Goal: Transaction & Acquisition: Purchase product/service

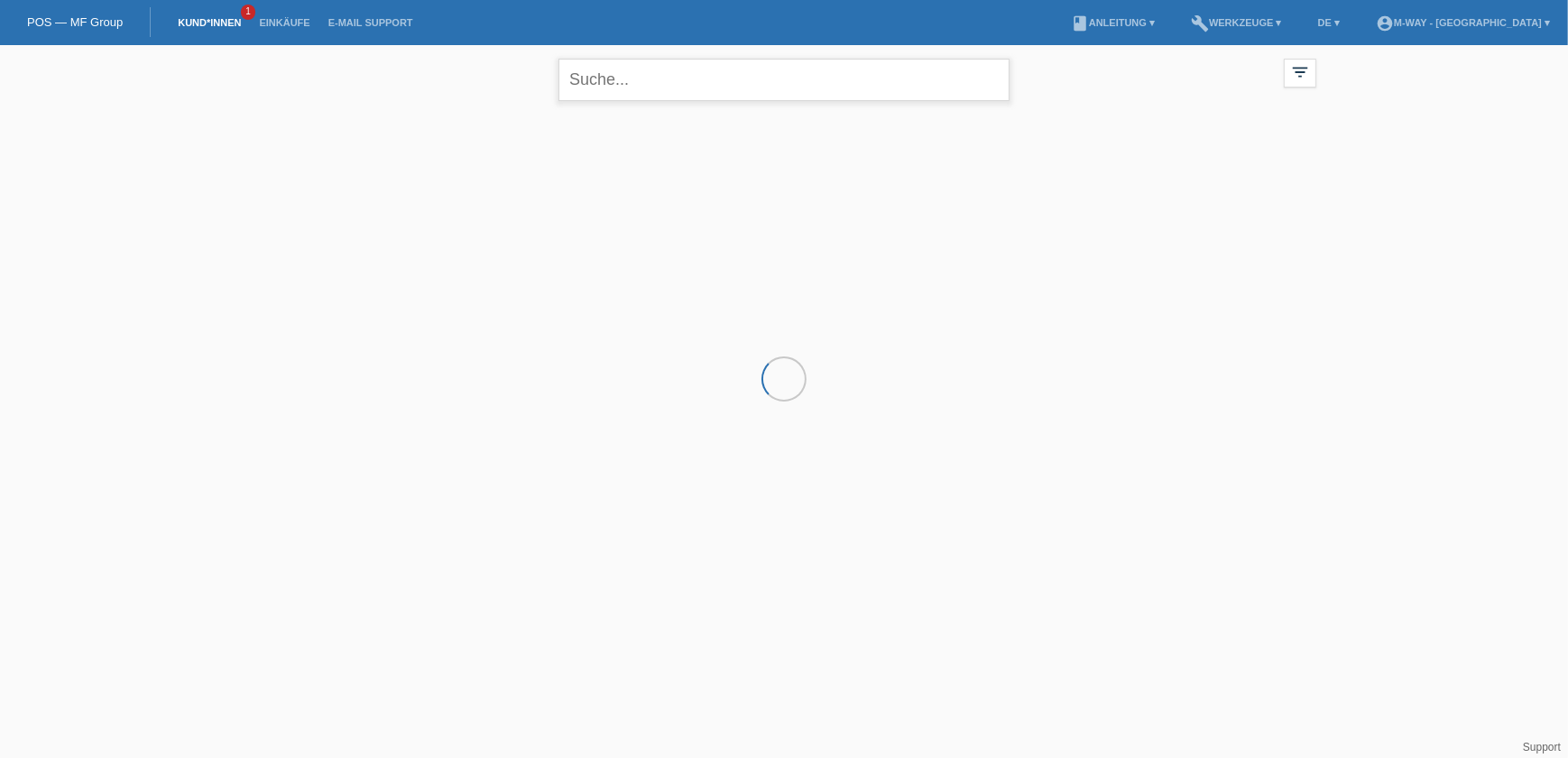
click at [627, 84] on input "text" at bounding box center [784, 79] width 451 height 42
type input "schneider"
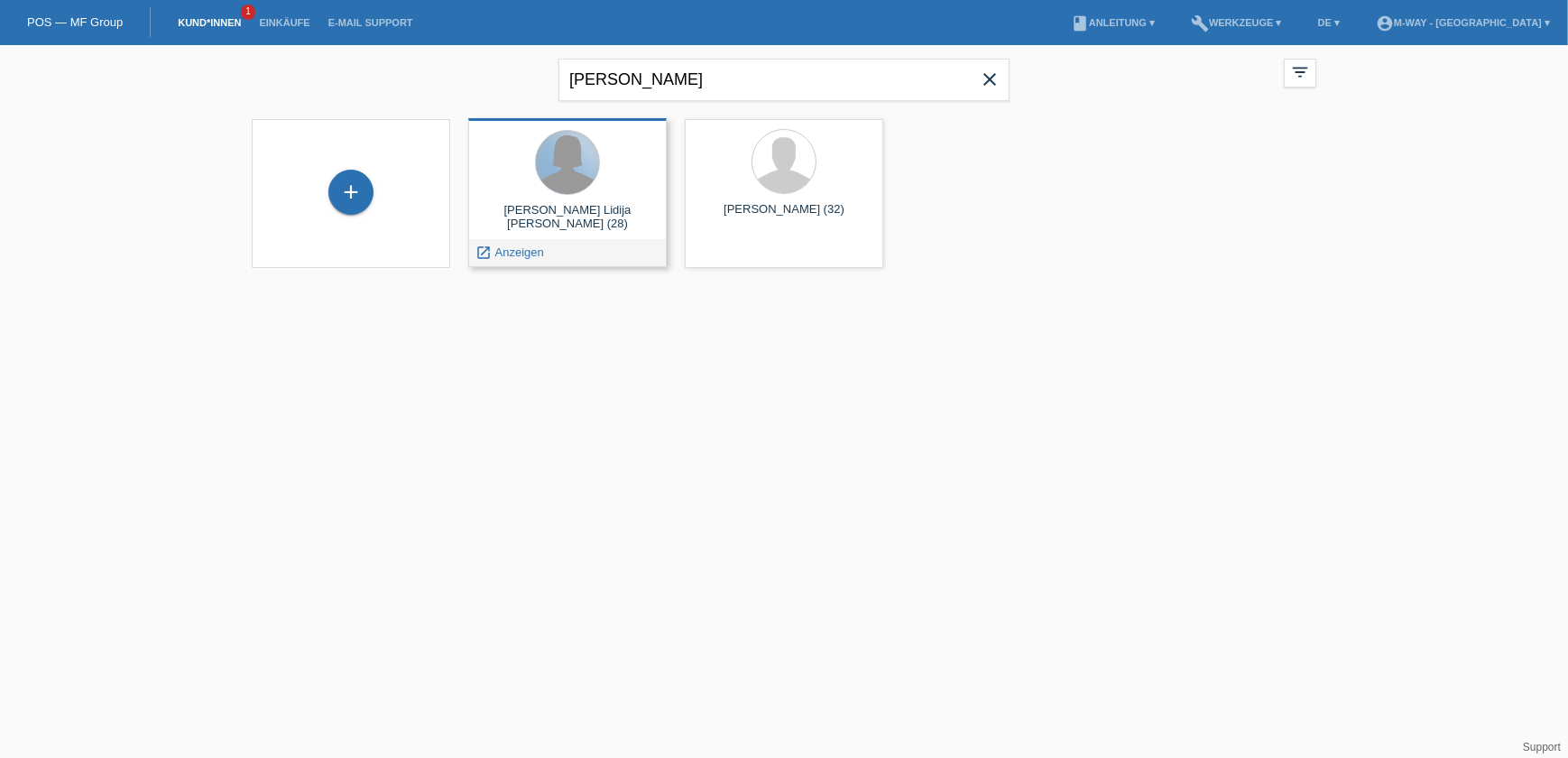
click at [587, 180] on div at bounding box center [567, 162] width 63 height 63
click at [510, 254] on span "Anzeigen" at bounding box center [519, 252] width 49 height 14
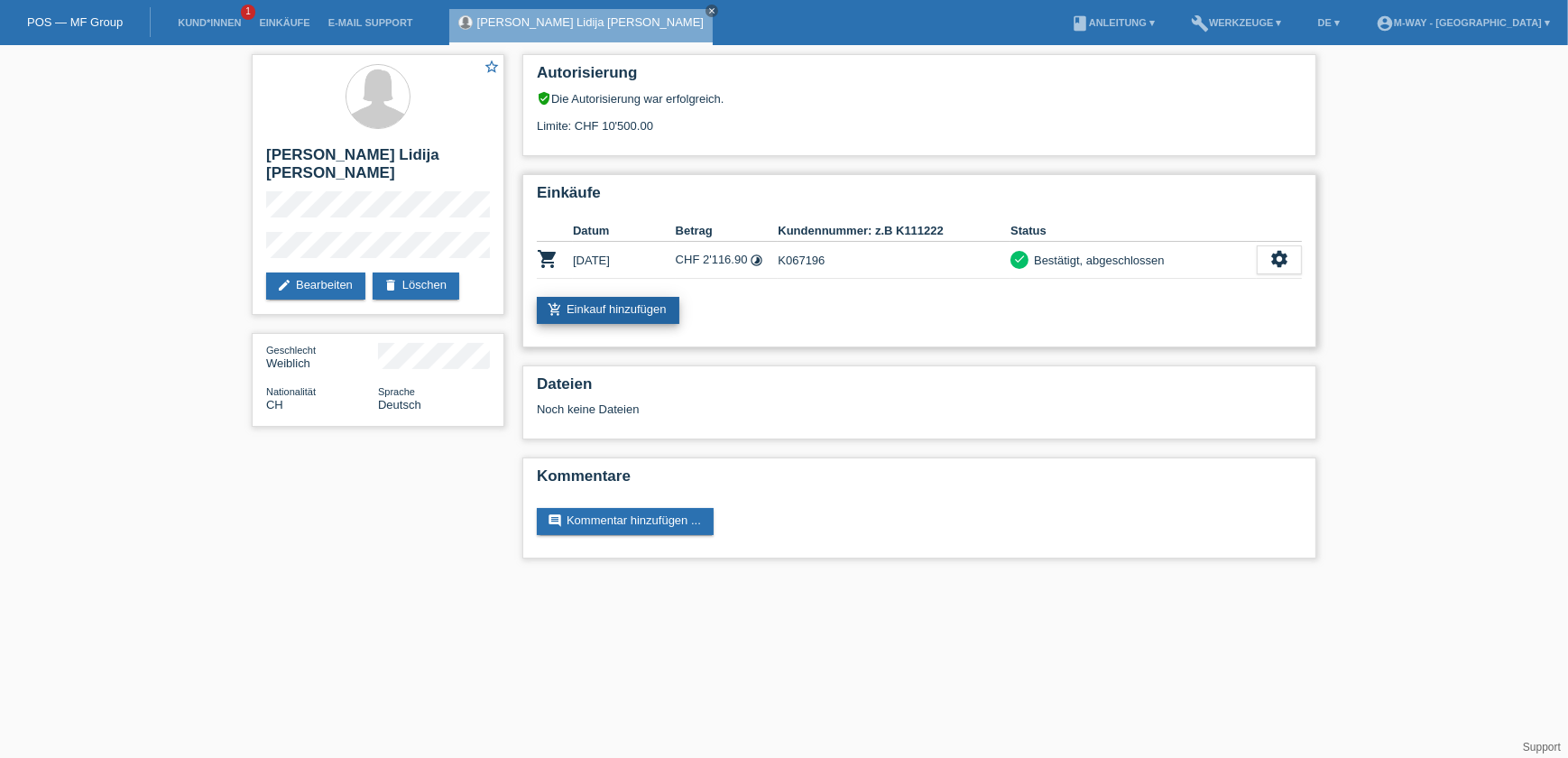
click at [586, 302] on link "add_shopping_cart Einkauf hinzufügen" at bounding box center [608, 309] width 142 height 27
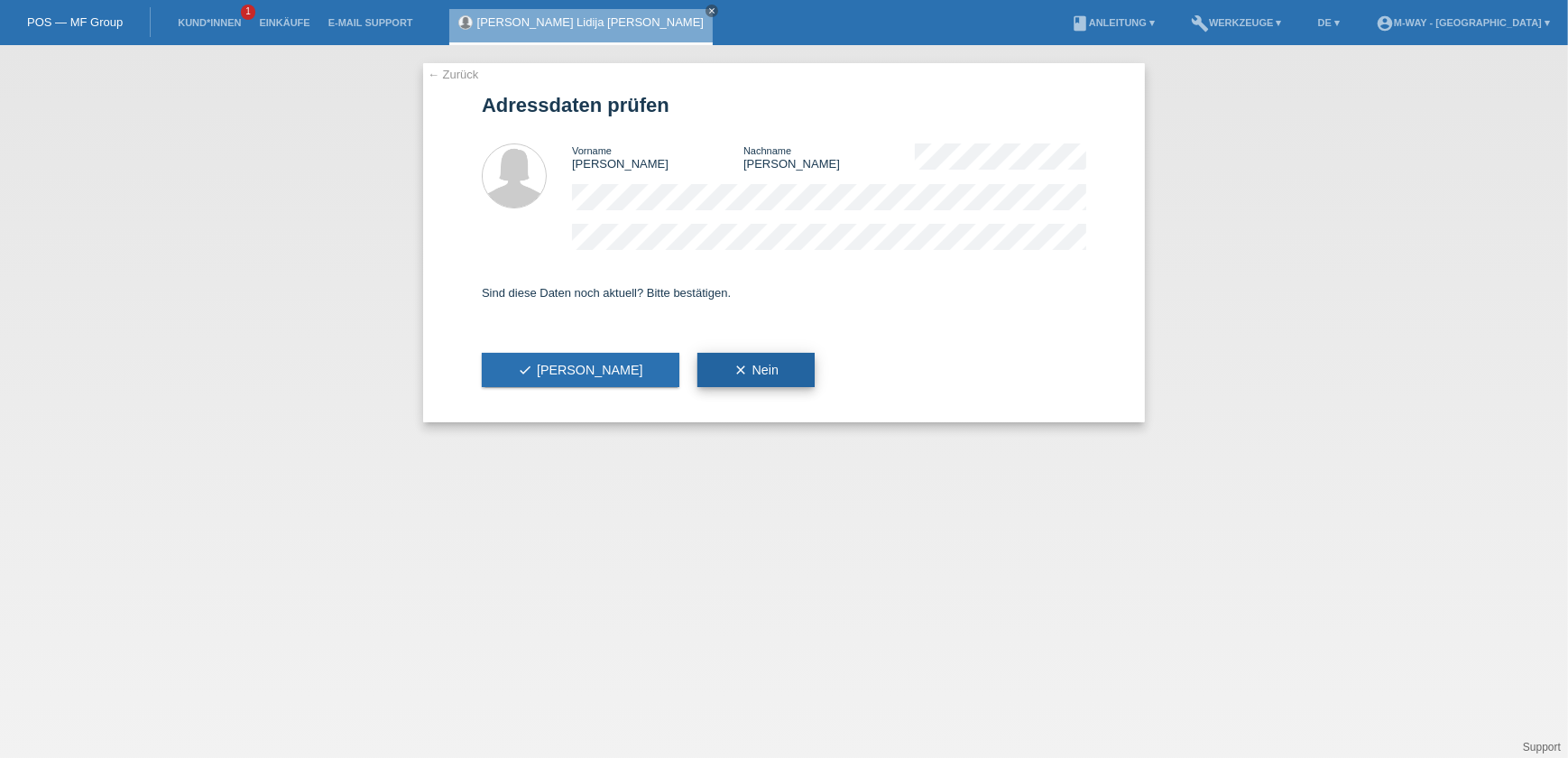
click at [733, 370] on icon "clear" at bounding box center [741, 370] width 15 height 15
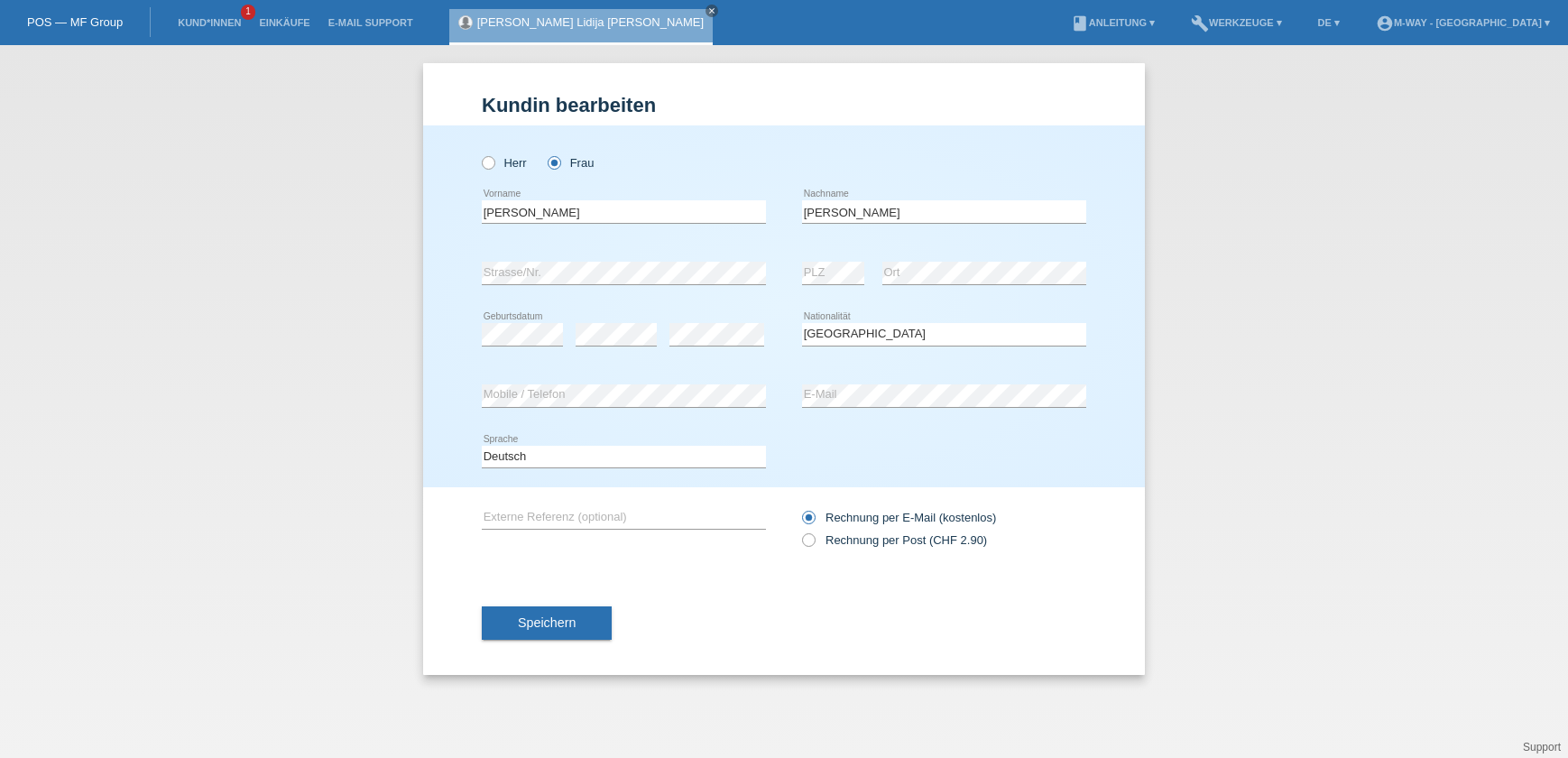
select select "CH"
click at [563, 642] on div "Speichern" at bounding box center [784, 621] width 605 height 104
click at [556, 622] on span "Speichern" at bounding box center [547, 622] width 58 height 15
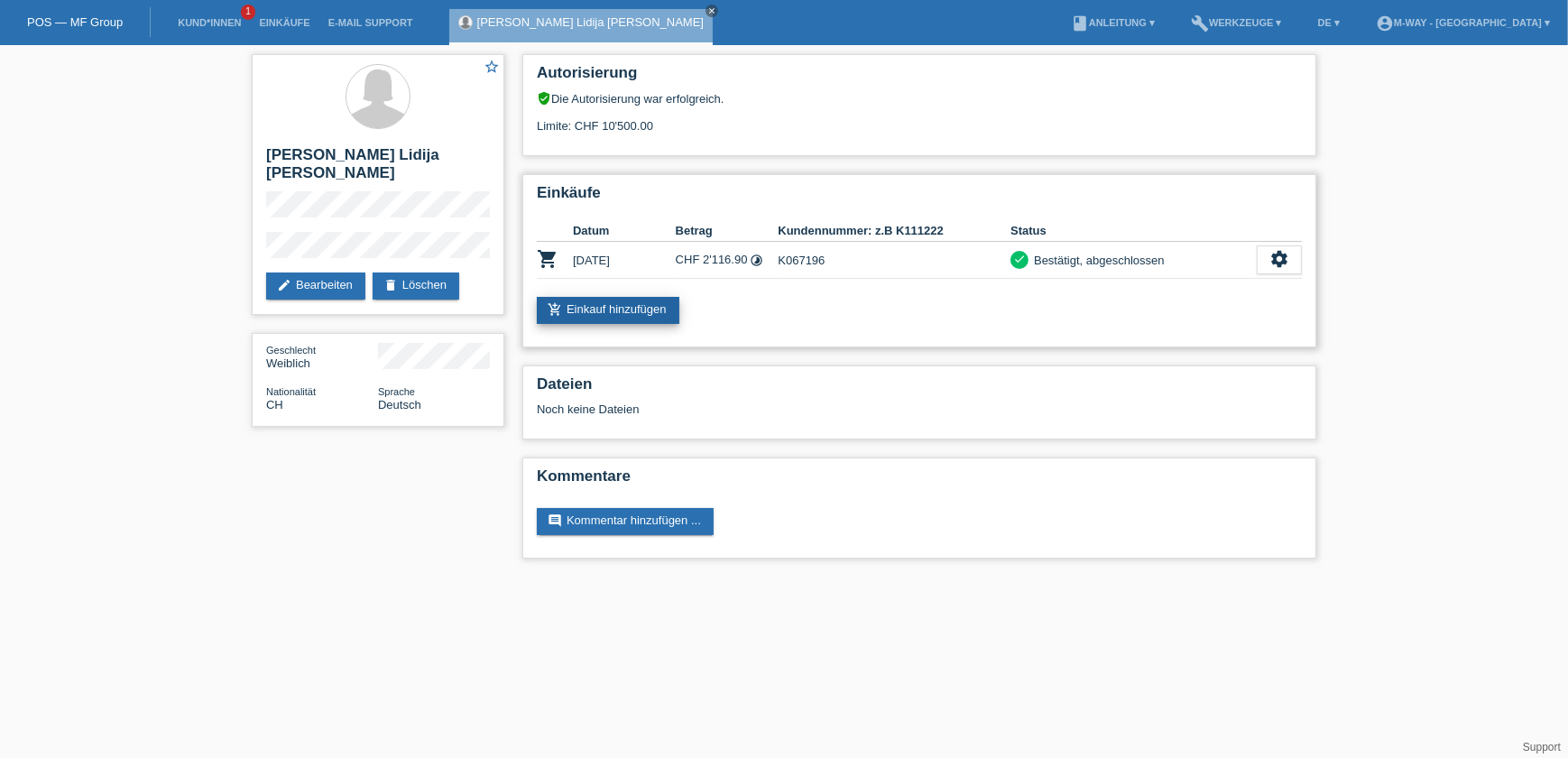
click at [593, 311] on link "add_shopping_cart Einkauf hinzufügen" at bounding box center [608, 309] width 142 height 27
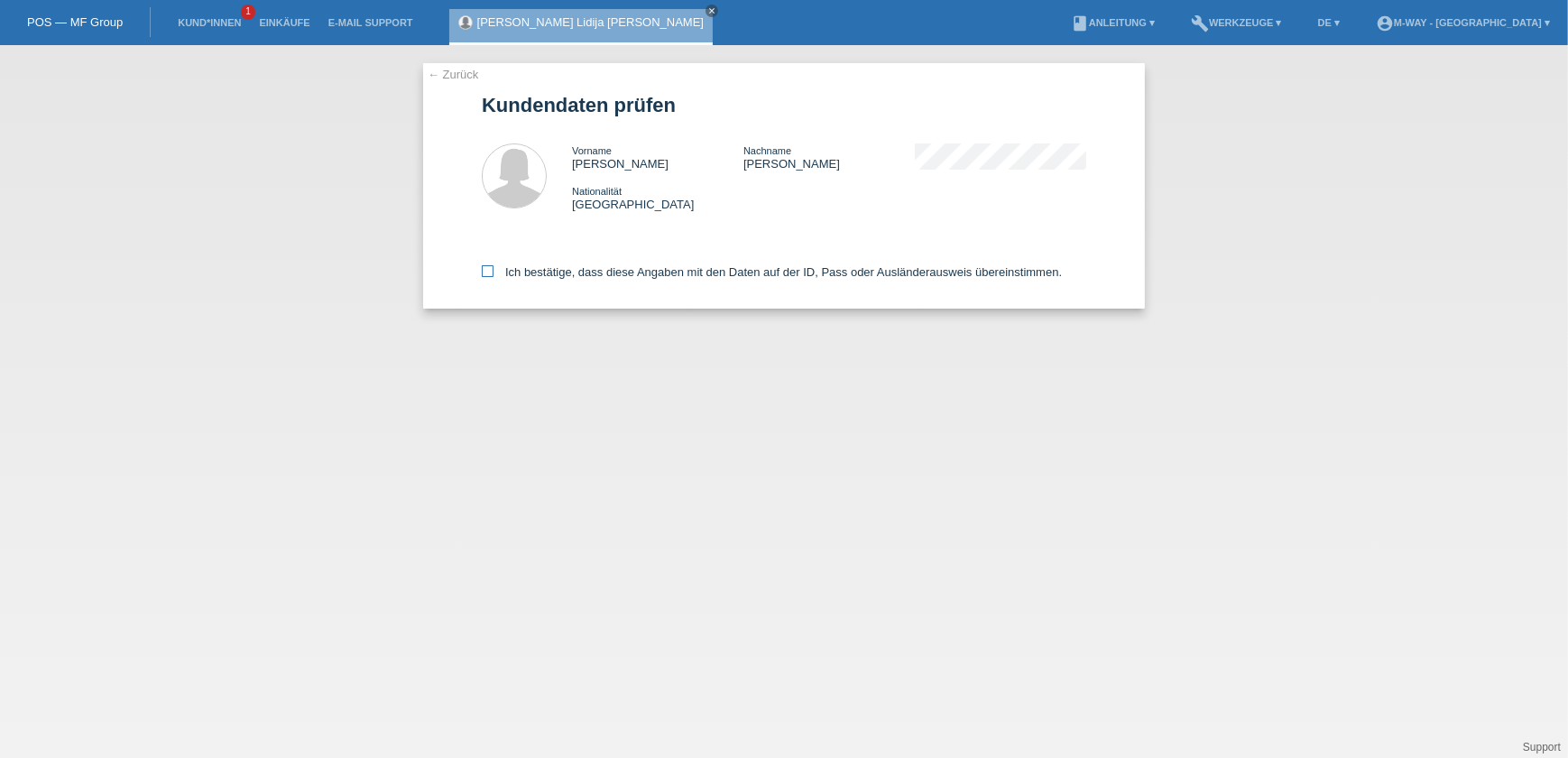
click at [506, 270] on label "Ich bestätige, dass diese Angaben mit den Daten auf der ID, Pass oder Ausländer…" at bounding box center [772, 271] width 580 height 14
click at [493, 270] on input "Ich bestätige, dass diese Angaben mit den Daten auf der ID, Pass oder Ausländer…" at bounding box center [488, 271] width 12 height 12
checkbox input "true"
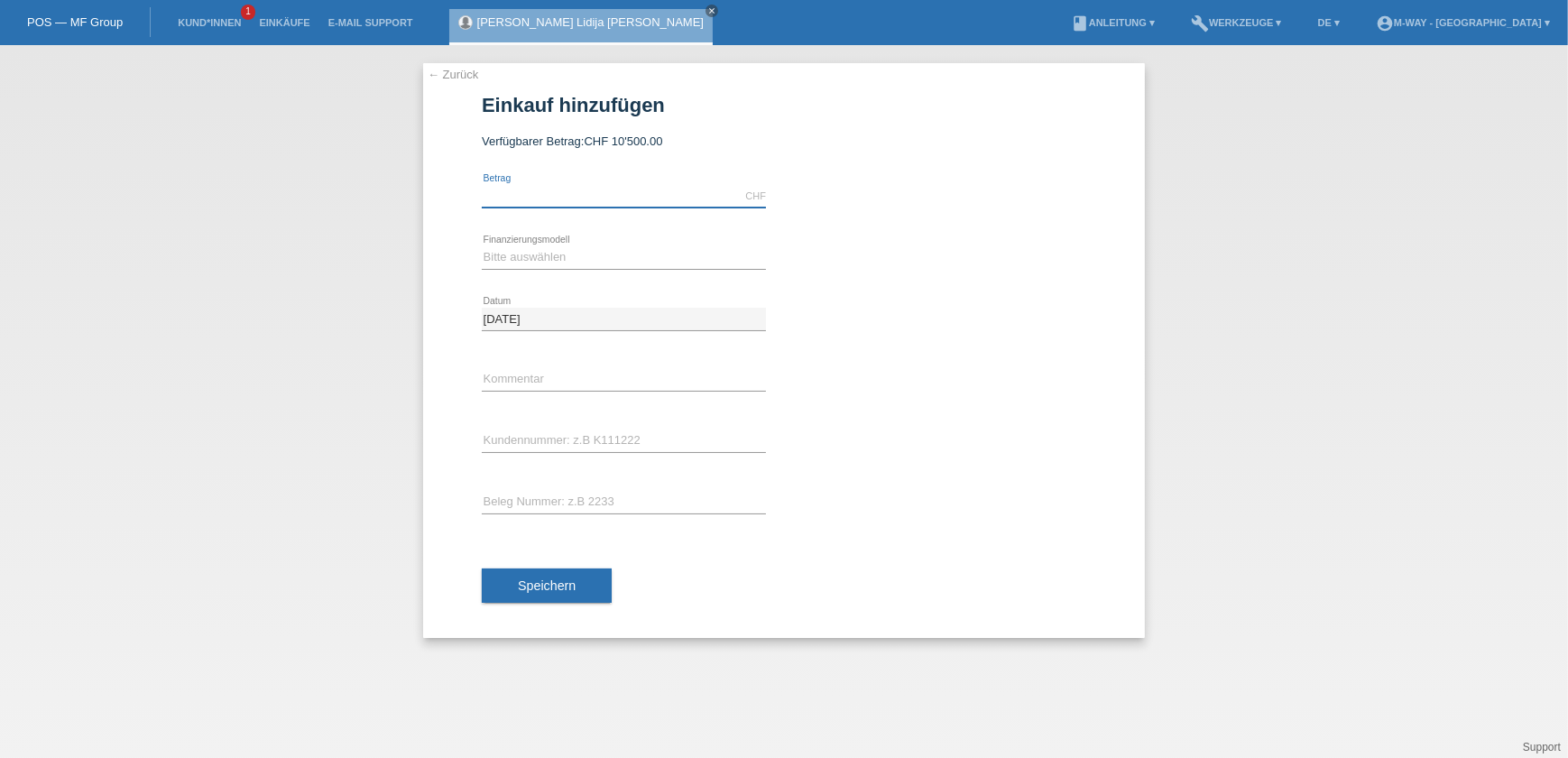
click at [496, 189] on input "text" at bounding box center [624, 196] width 284 height 22
type input "3108.00"
click at [510, 252] on select "Bitte auswählen Fixe Raten Kauf auf Rechnung mit Teilzahlungsoption" at bounding box center [624, 257] width 284 height 21
select select "77"
click at [482, 247] on select "Bitte auswählen Fixe Raten Kauf auf Rechnung mit Teilzahlungsoption" at bounding box center [624, 257] width 284 height 21
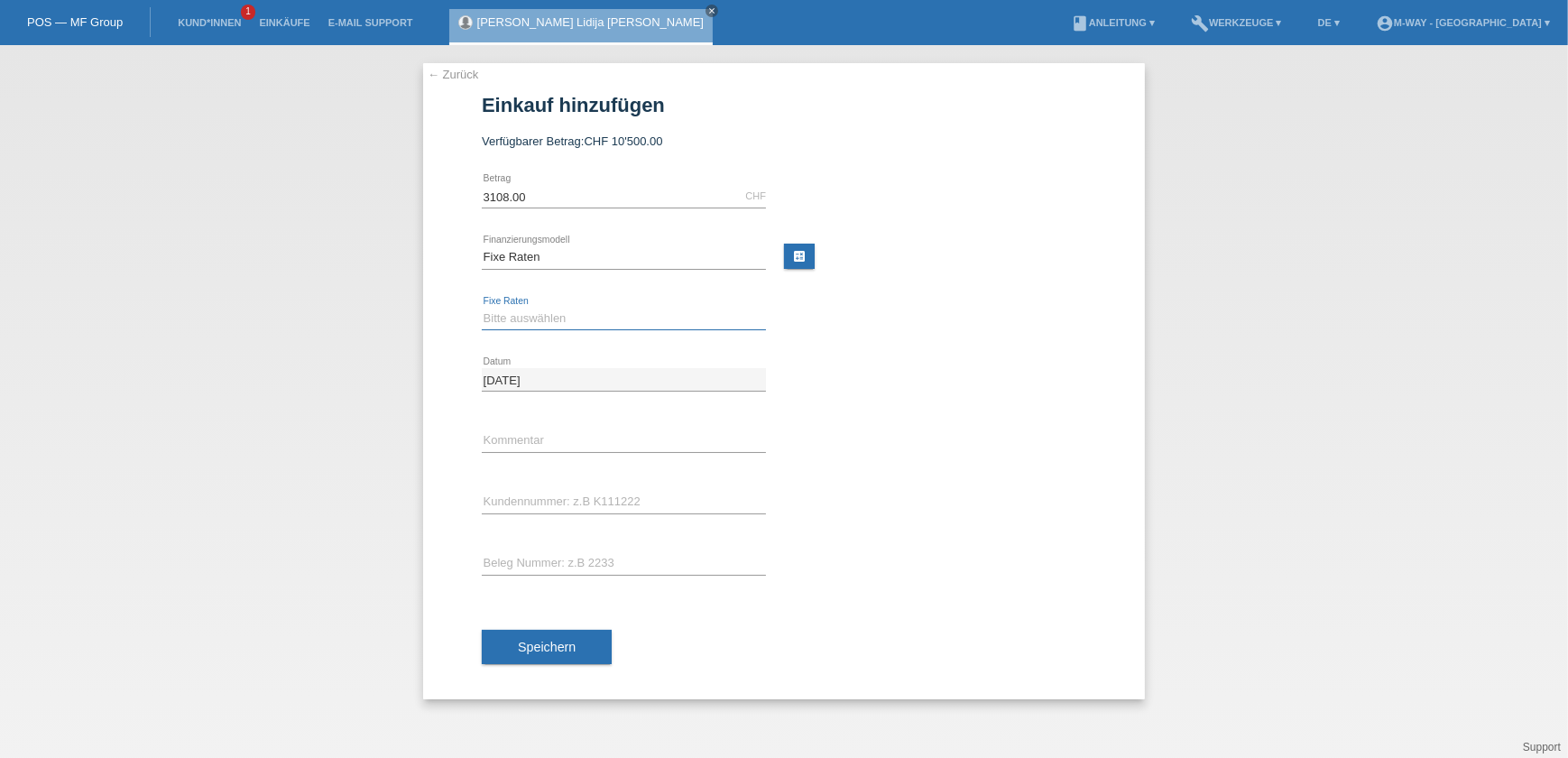
click at [524, 313] on select "Bitte auswählen 4 Raten 5 Raten 6 Raten 7 Raten 8 Raten 9 Raten 10 Raten 11 Rat…" at bounding box center [624, 318] width 284 height 21
select select "202"
click at [482, 307] on select "Bitte auswählen 4 Raten 5 Raten 6 Raten 7 Raten 8 Raten 9 Raten 10 Raten 11 Rat…" at bounding box center [624, 318] width 284 height 21
click at [536, 449] on input "text" at bounding box center [624, 440] width 284 height 22
type input "Beleg Nr° 68094/6"
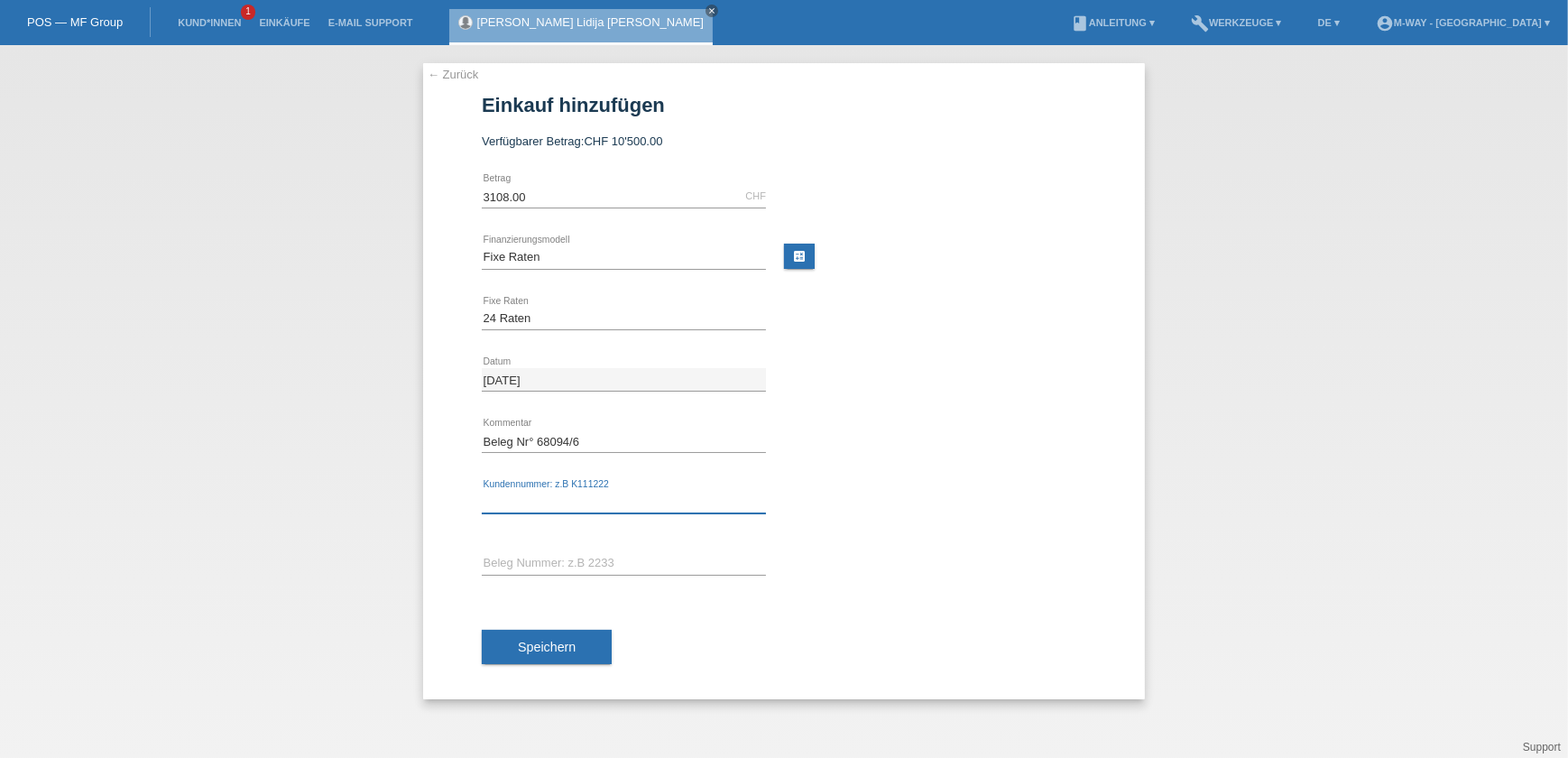
click at [580, 496] on input "text" at bounding box center [624, 501] width 284 height 22
type input "K067196"
click at [575, 559] on input "text" at bounding box center [624, 563] width 284 height 22
drag, startPoint x: 584, startPoint y: 436, endPoint x: 537, endPoint y: 432, distance: 47.2
click at [537, 432] on input "Beleg Nr° 68094/6" at bounding box center [624, 440] width 284 height 22
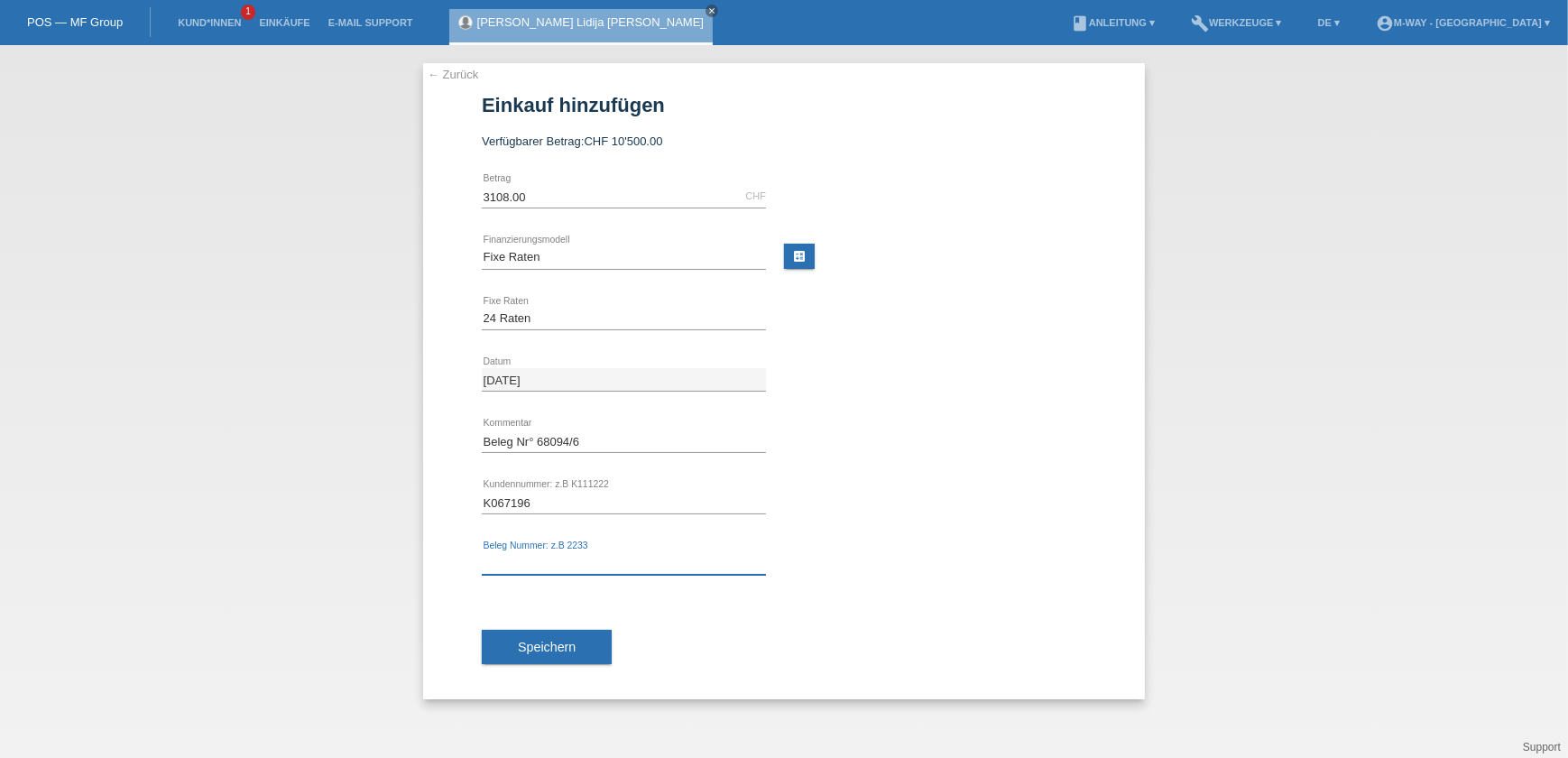
click at [565, 554] on input "text" at bounding box center [624, 563] width 284 height 22
paste input "68094/6"
type input "68094/6"
click at [550, 640] on span "Speichern" at bounding box center [547, 647] width 58 height 15
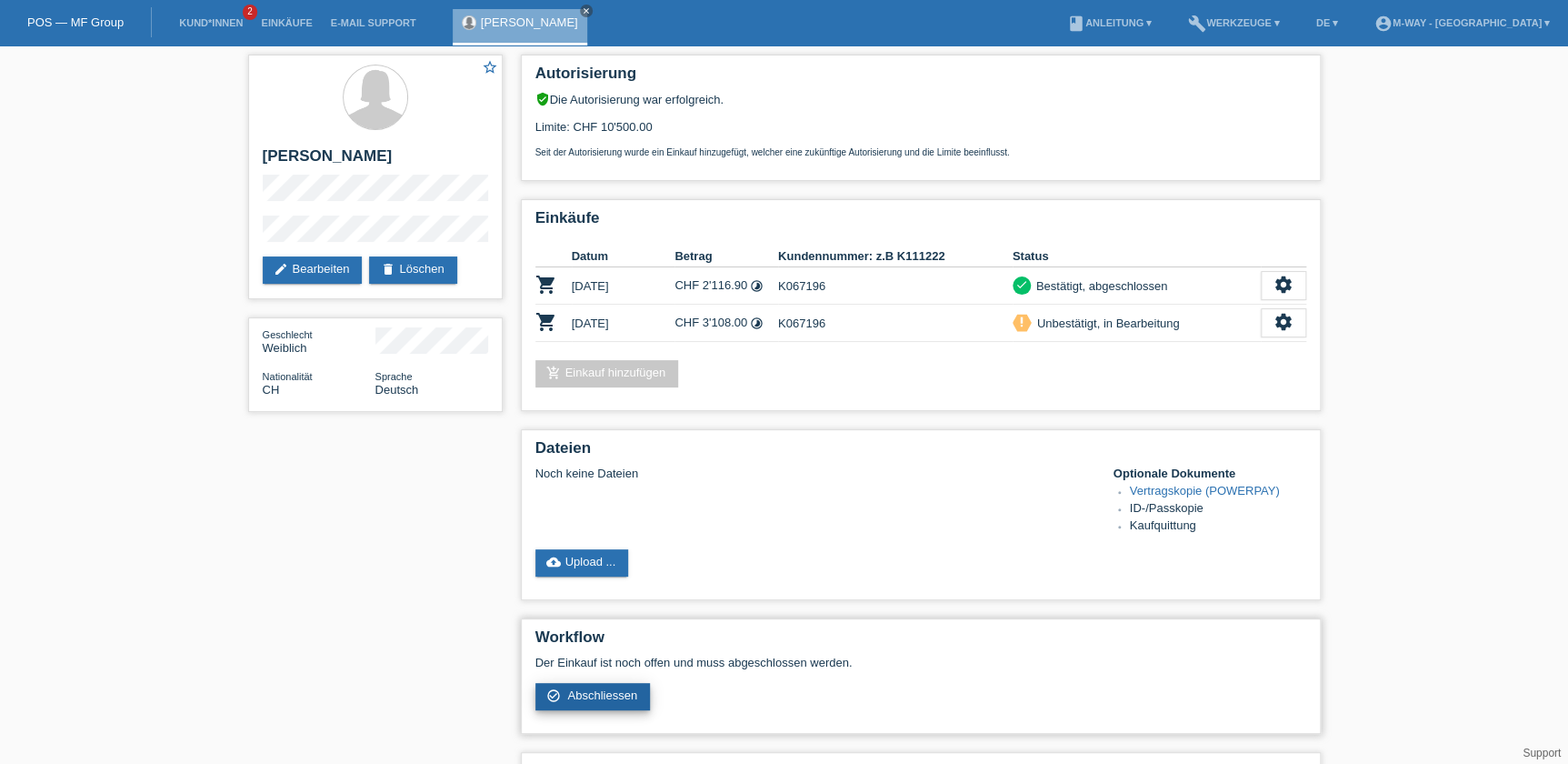
click at [586, 688] on span "Abschliessen" at bounding box center [602, 694] width 70 height 14
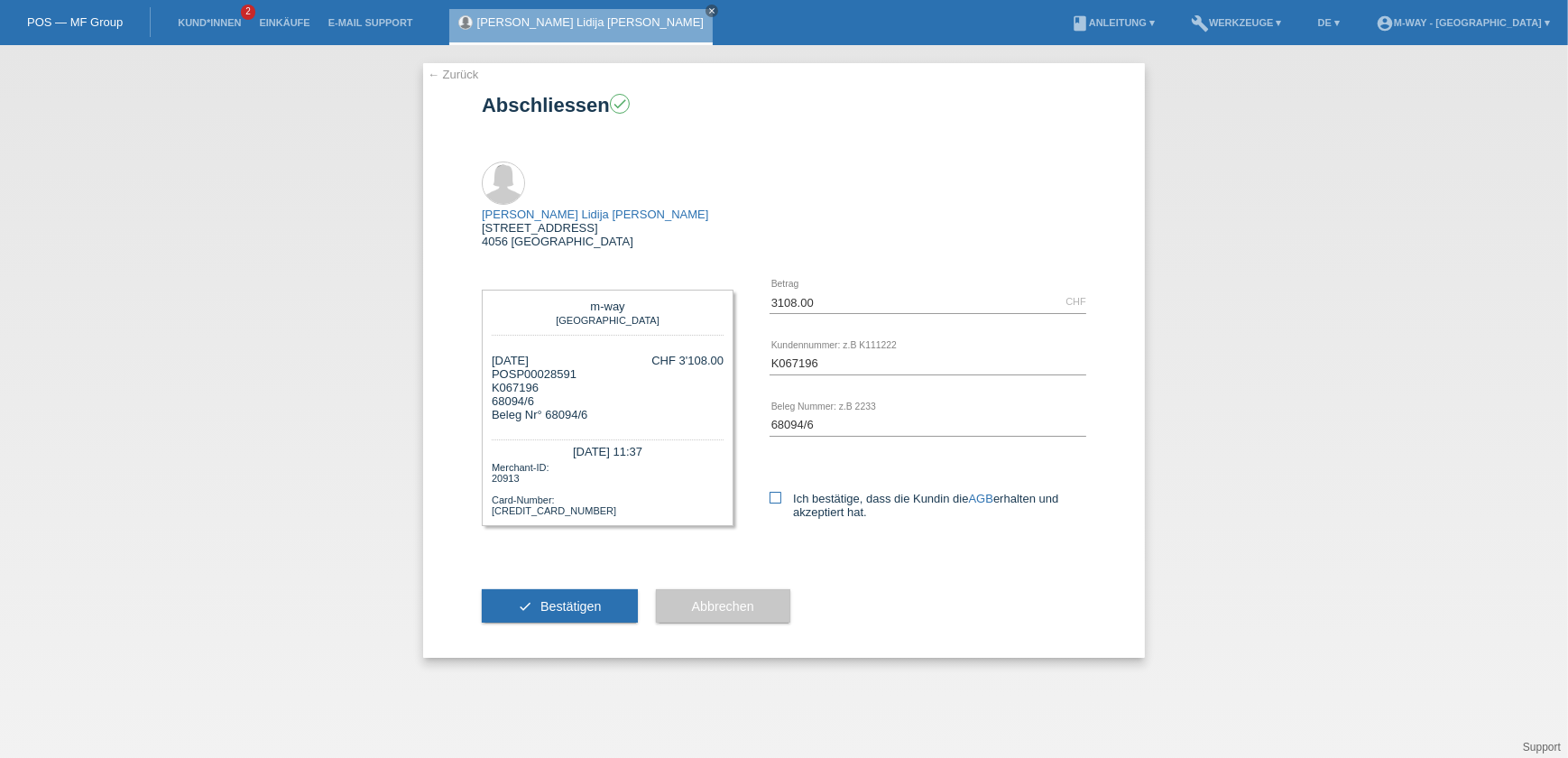
click at [782, 491] on label "Ich bestätige, dass die Kundin die AGB erhalten und akzeptiert hat." at bounding box center [927, 504] width 317 height 27
click at [781, 491] on input "Ich bestätige, dass die Kundin die AGB erhalten und akzeptiert hat." at bounding box center [775, 497] width 12 height 12
checkbox input "true"
click at [536, 589] on button "check Bestätigen" at bounding box center [560, 606] width 156 height 34
